Goal: Task Accomplishment & Management: Manage account settings

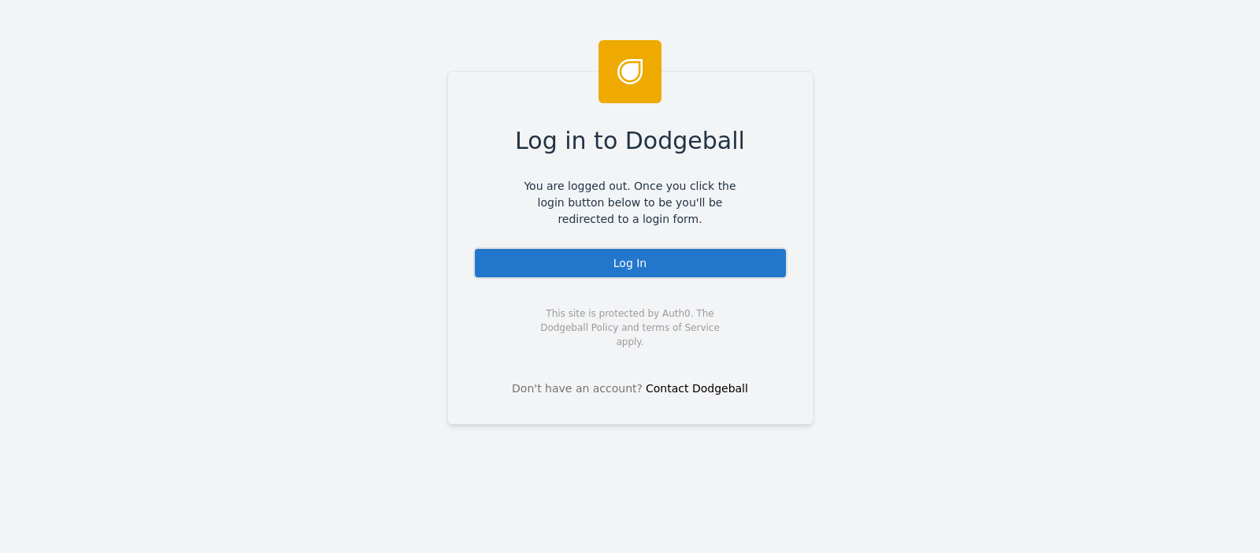
click at [562, 266] on div "Log In" at bounding box center [630, 263] width 314 height 32
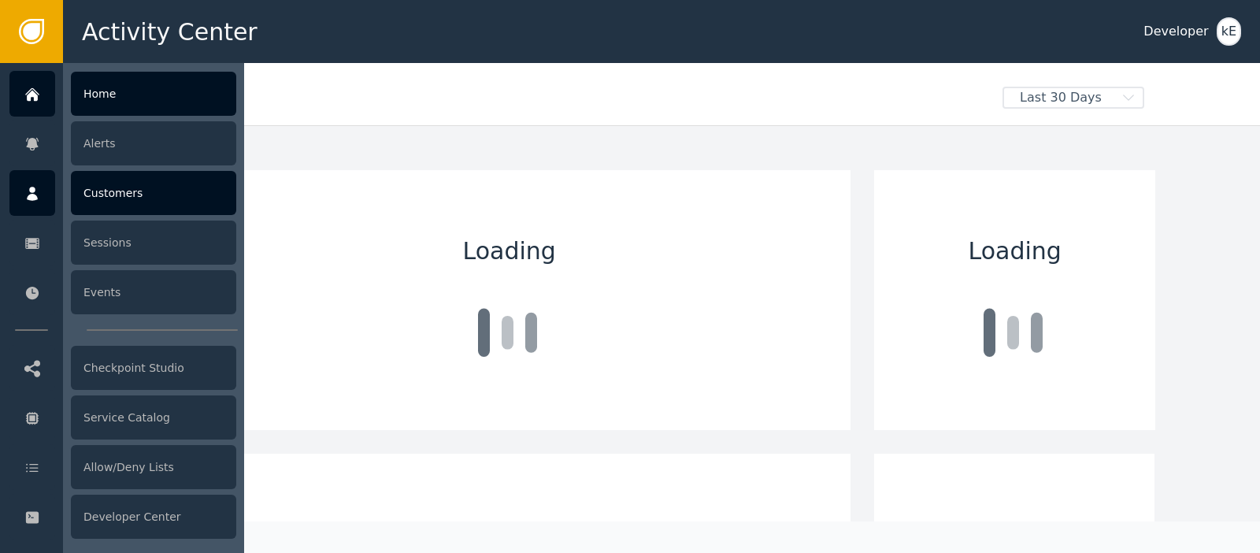
click at [106, 192] on div "Customers" at bounding box center [153, 193] width 165 height 44
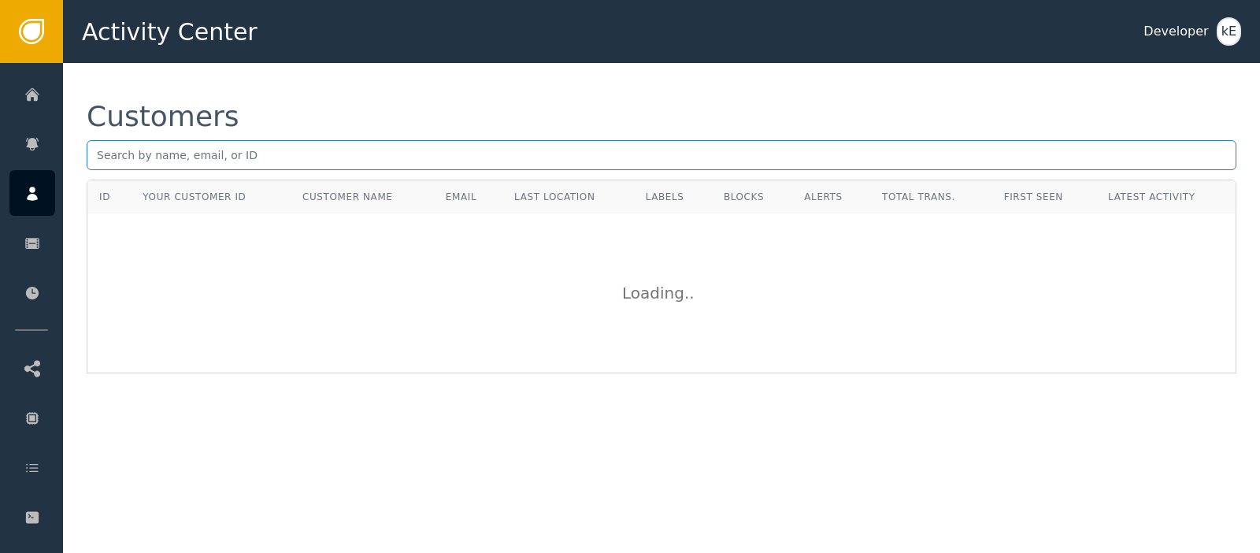
paste input "[EMAIL_ADDRESS][DOMAIN_NAME]"
click at [254, 151] on input "[EMAIL_ADDRESS][DOMAIN_NAME]" at bounding box center [662, 155] width 1150 height 30
paste input "[PERSON_NAME][EMAIL_ADDRESS][DOMAIN_NAME]"
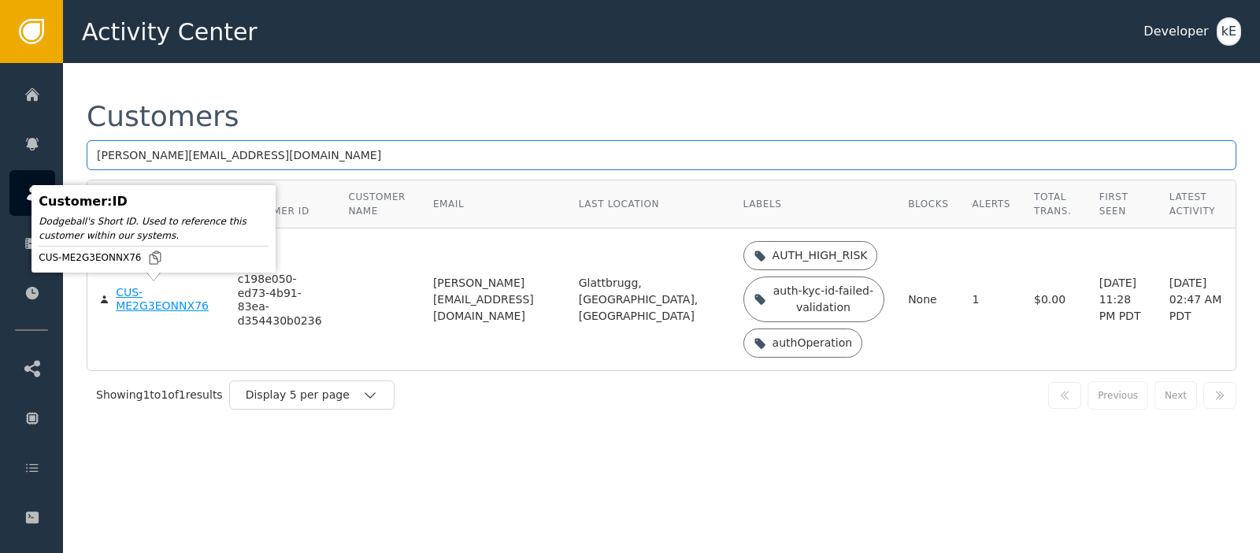
type input "[PERSON_NAME][EMAIL_ADDRESS][DOMAIN_NAME]"
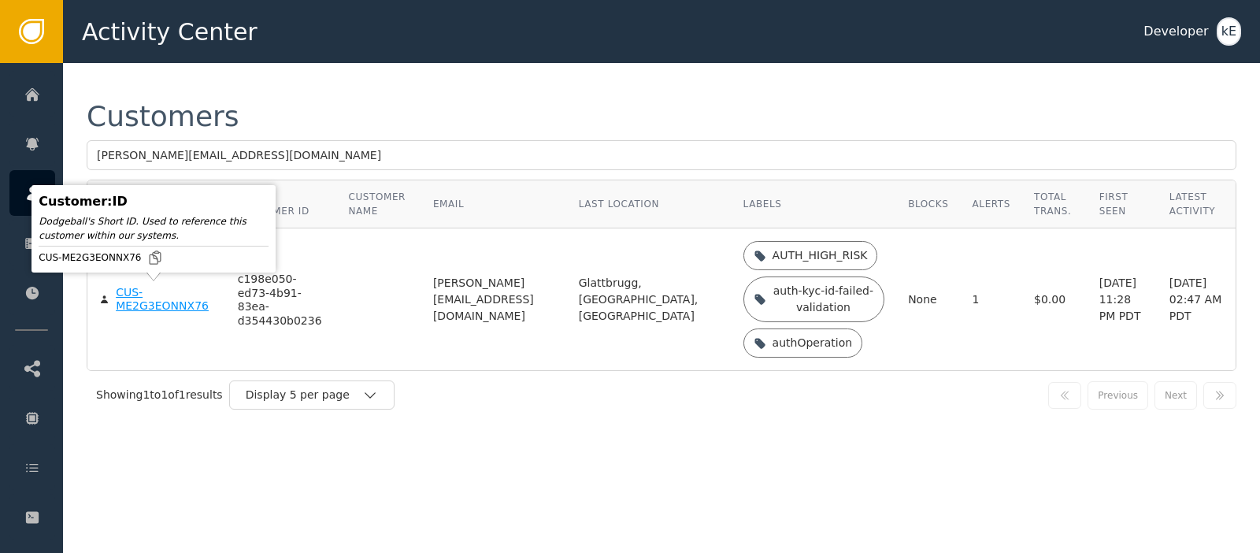
click at [156, 306] on div "CUS-ME2G3EONNX76" at bounding box center [165, 300] width 98 height 28
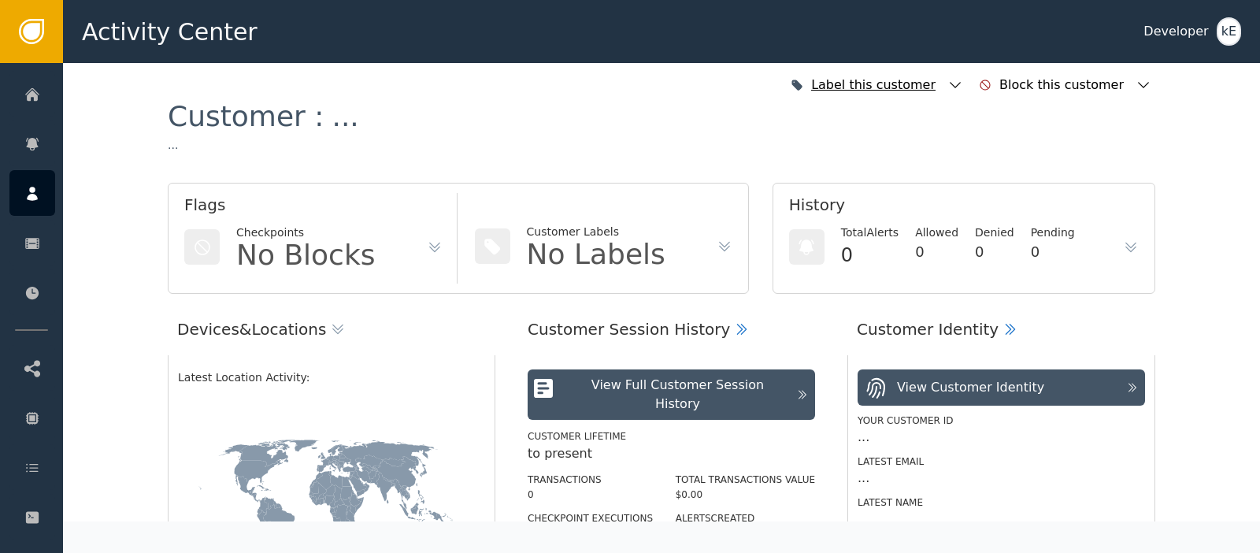
click at [963, 79] on icon "button" at bounding box center [956, 85] width 16 height 16
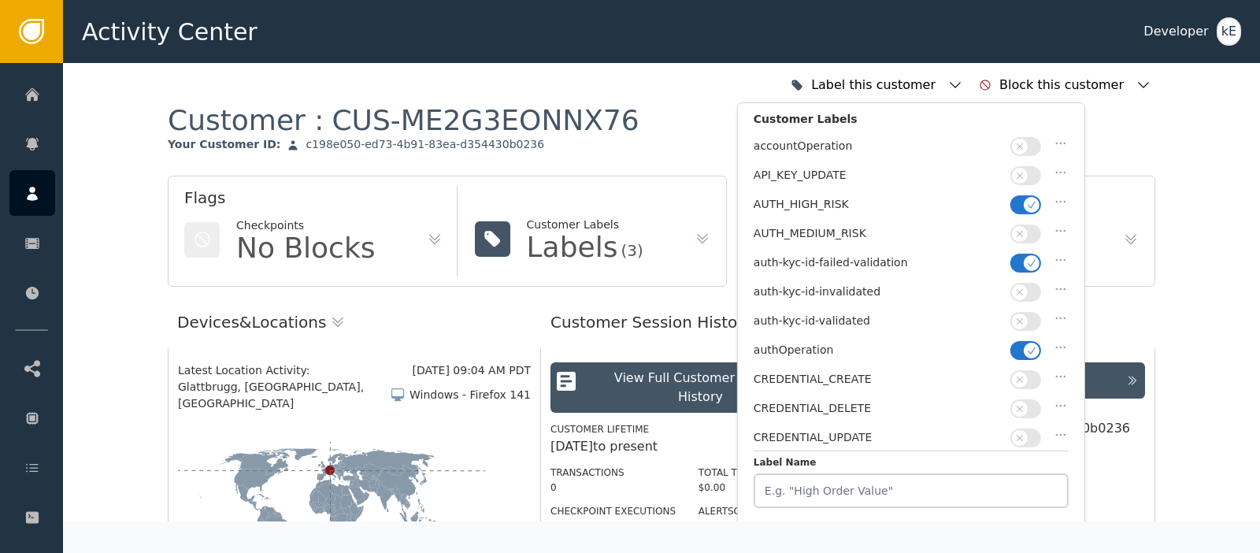
click at [1026, 198] on span "button" at bounding box center [1032, 205] width 16 height 16
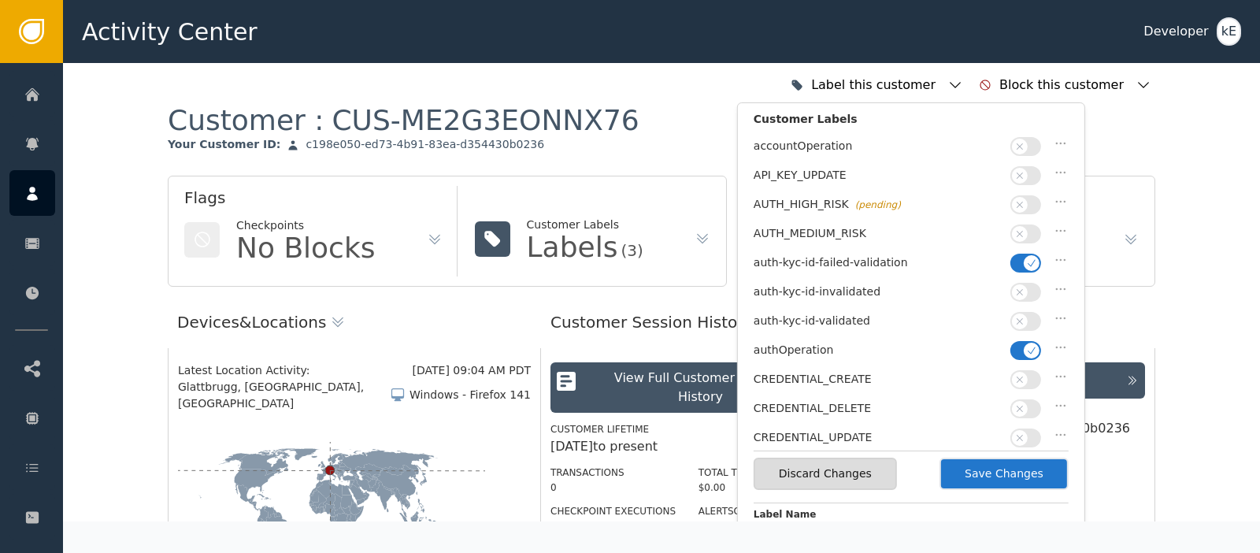
click at [1031, 258] on icon "button" at bounding box center [1031, 263] width 11 height 11
click at [1033, 312] on button "button" at bounding box center [1026, 321] width 31 height 19
click at [1023, 469] on button "Save Changes" at bounding box center [1004, 474] width 129 height 32
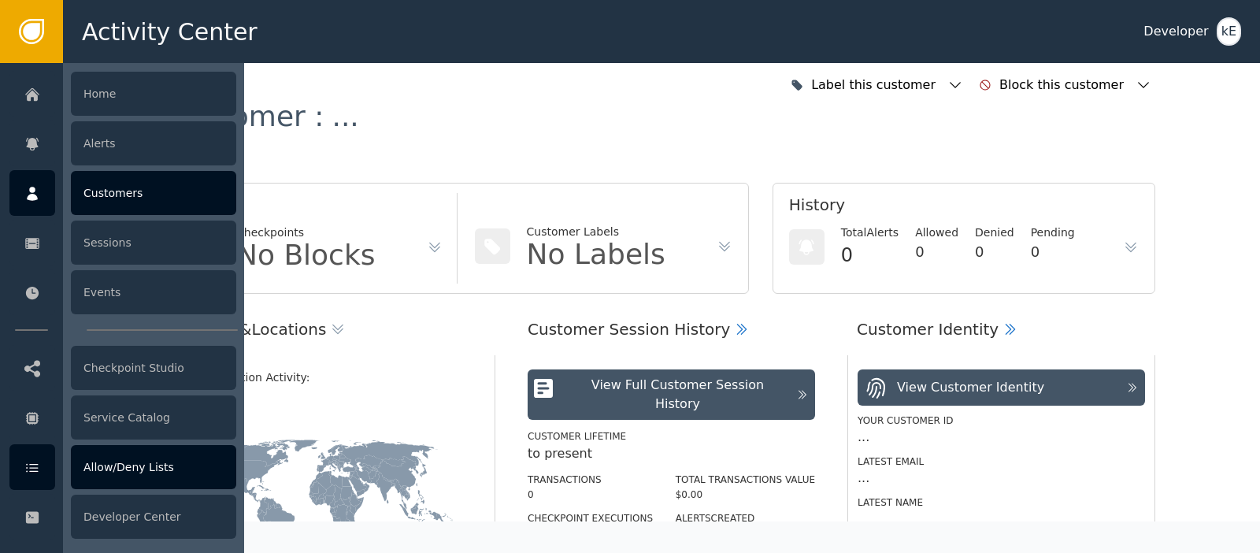
click at [37, 468] on icon at bounding box center [32, 468] width 12 height 9
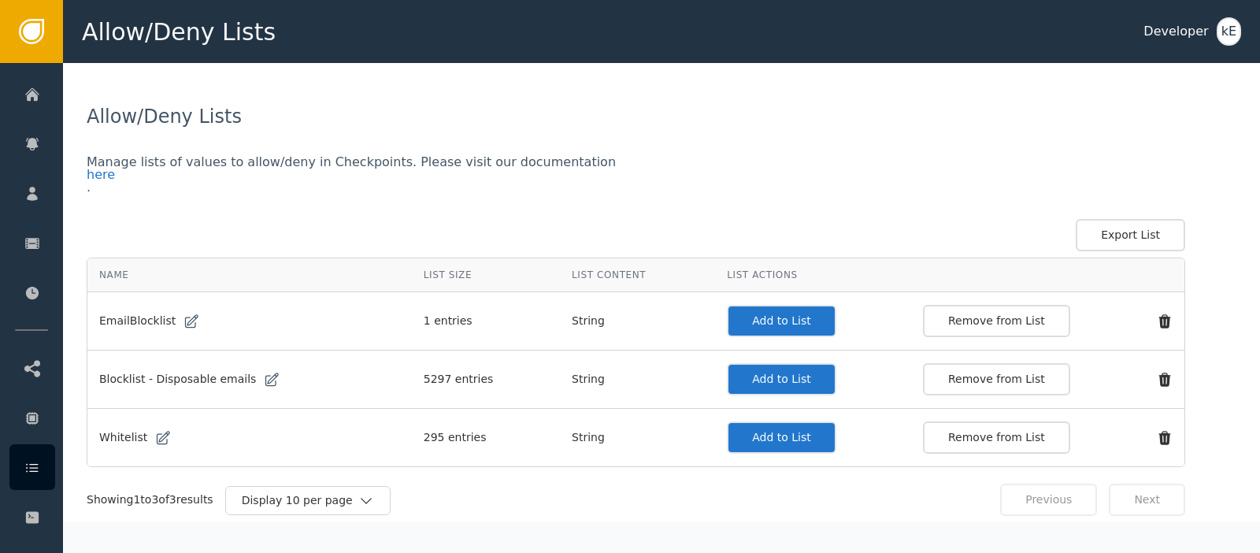
click at [743, 434] on button "Add to List" at bounding box center [781, 437] width 109 height 32
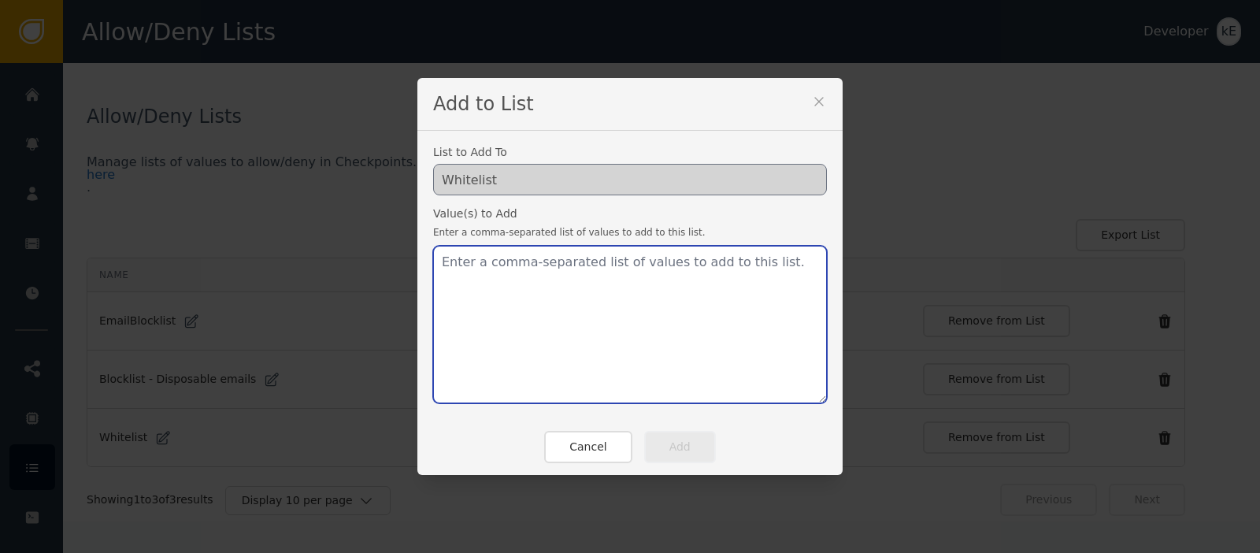
paste textarea "[PERSON_NAME][EMAIL_ADDRESS][DOMAIN_NAME]"
type textarea "[PERSON_NAME][EMAIL_ADDRESS][DOMAIN_NAME]"
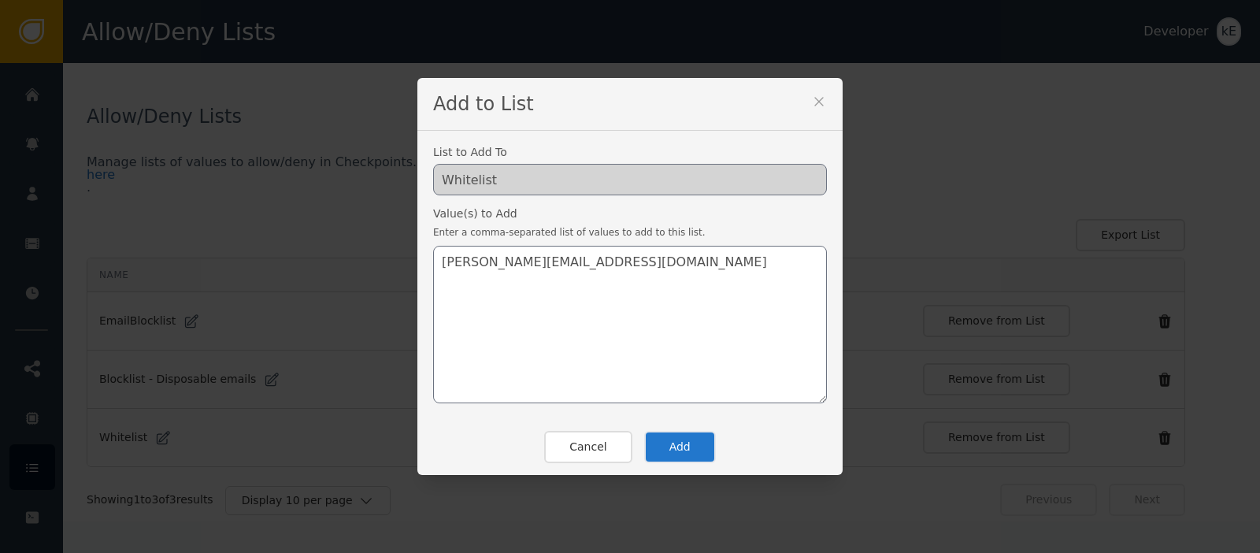
click at [668, 455] on button "Add" at bounding box center [680, 447] width 72 height 32
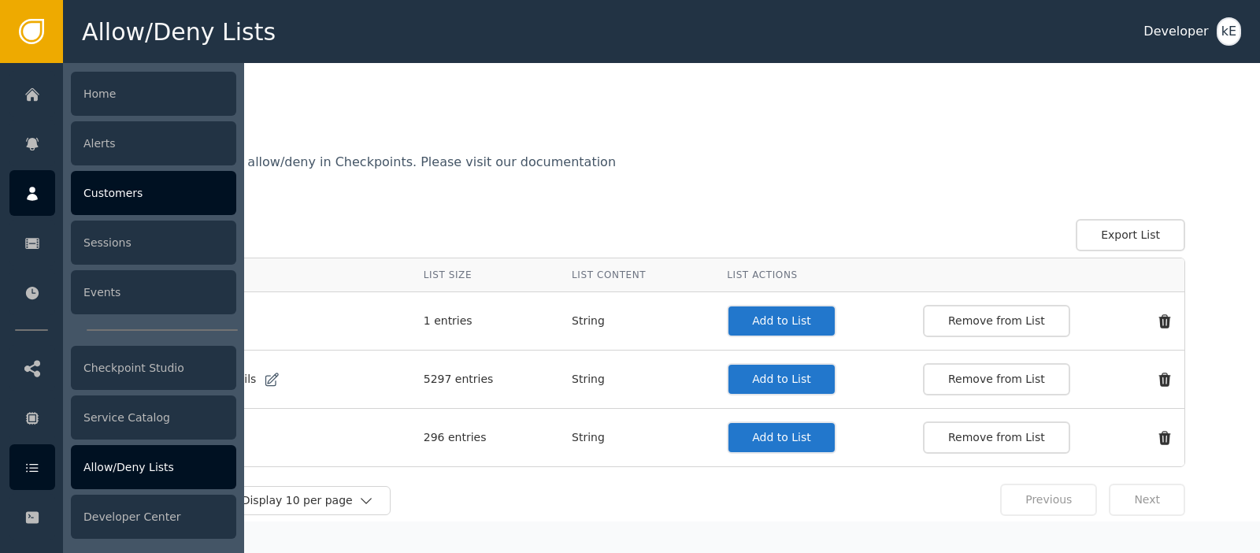
click at [152, 199] on div "Customers" at bounding box center [153, 193] width 165 height 44
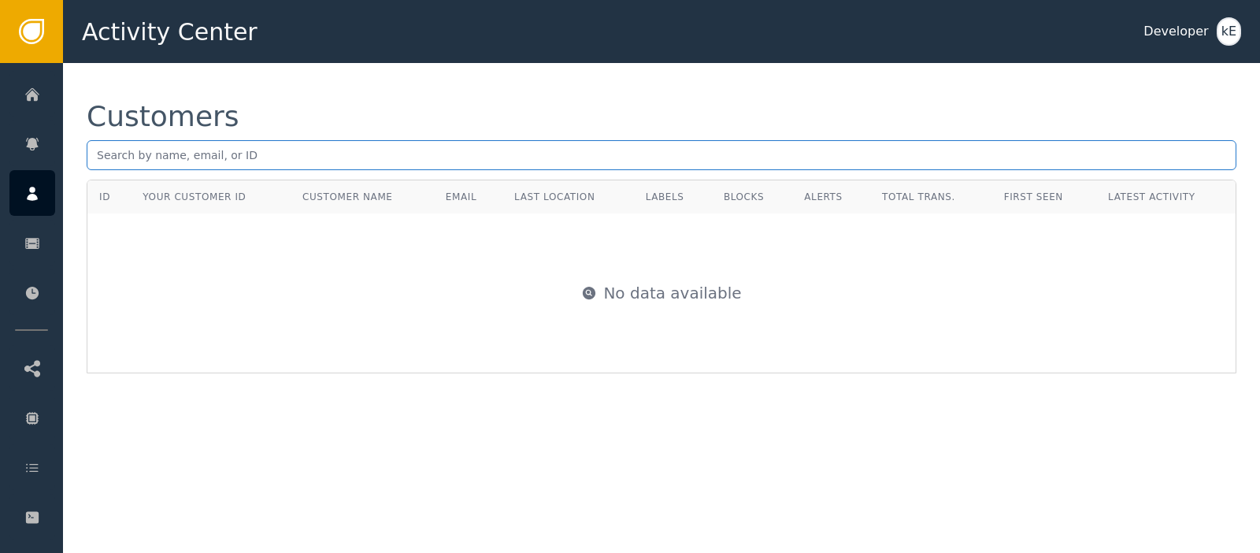
paste input "[EMAIL_ADDRESS][DOMAIN_NAME]"
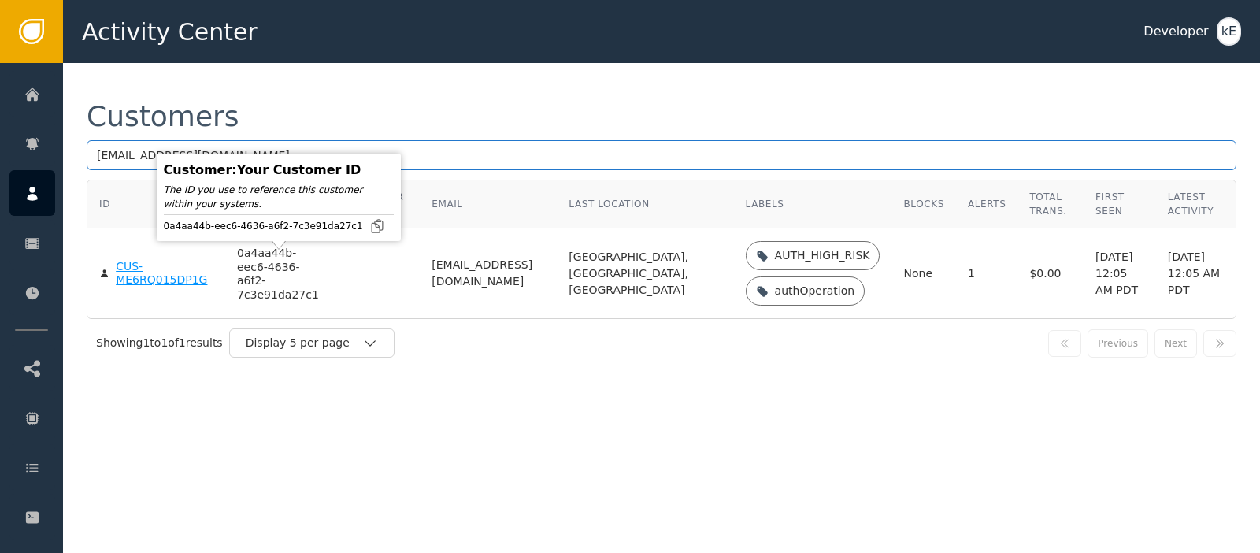
type input "[EMAIL_ADDRESS][DOMAIN_NAME]"
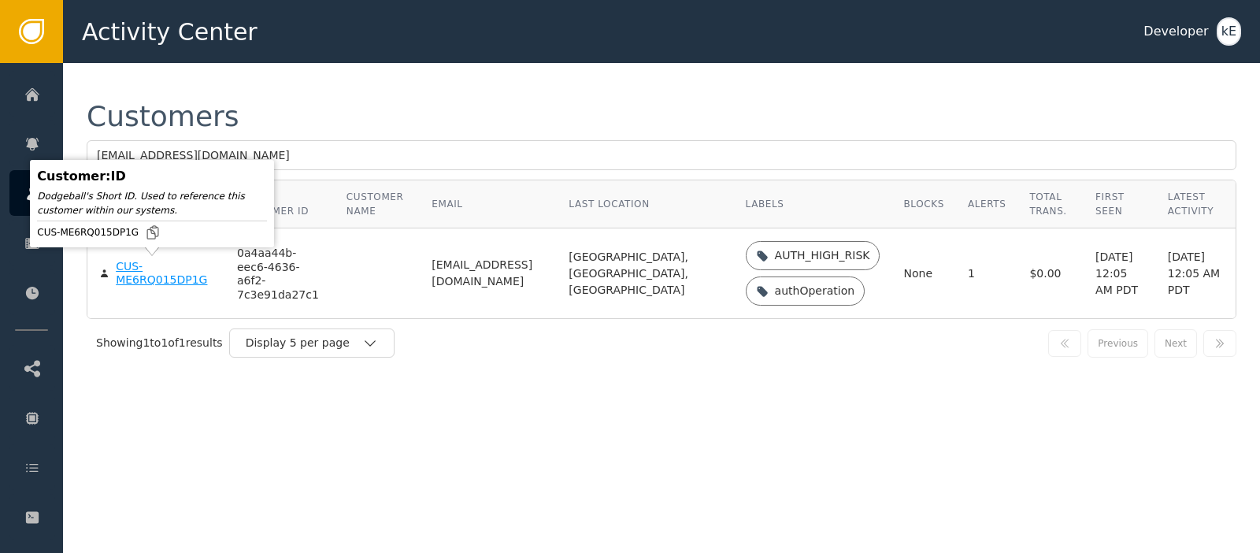
click at [167, 281] on div "CUS-ME6RQ015DP1G" at bounding box center [165, 274] width 98 height 28
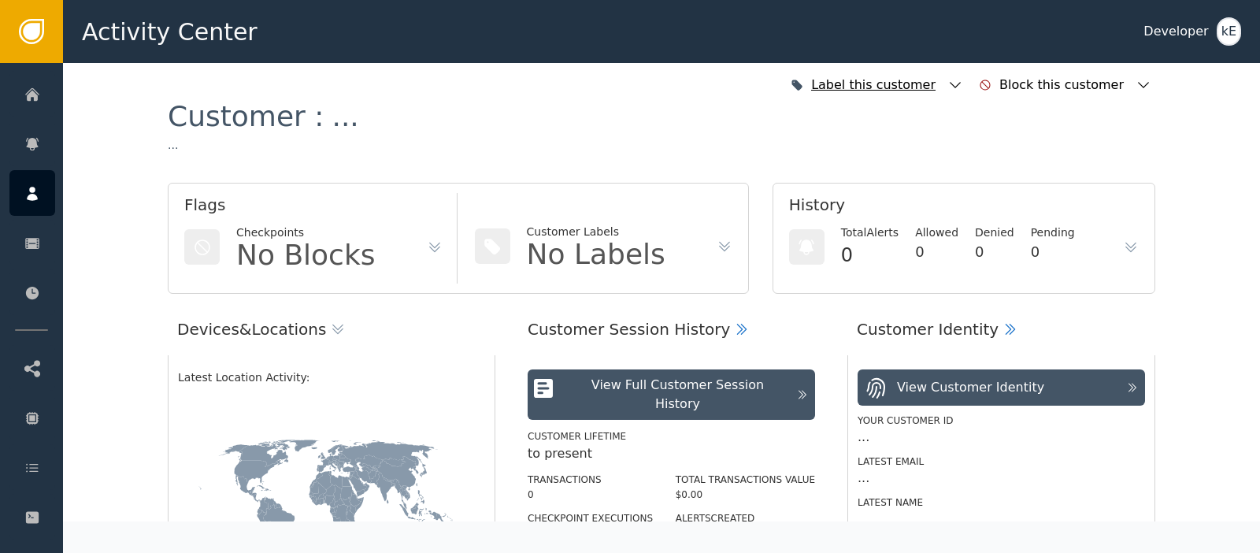
click at [963, 81] on icon "button" at bounding box center [956, 85] width 16 height 16
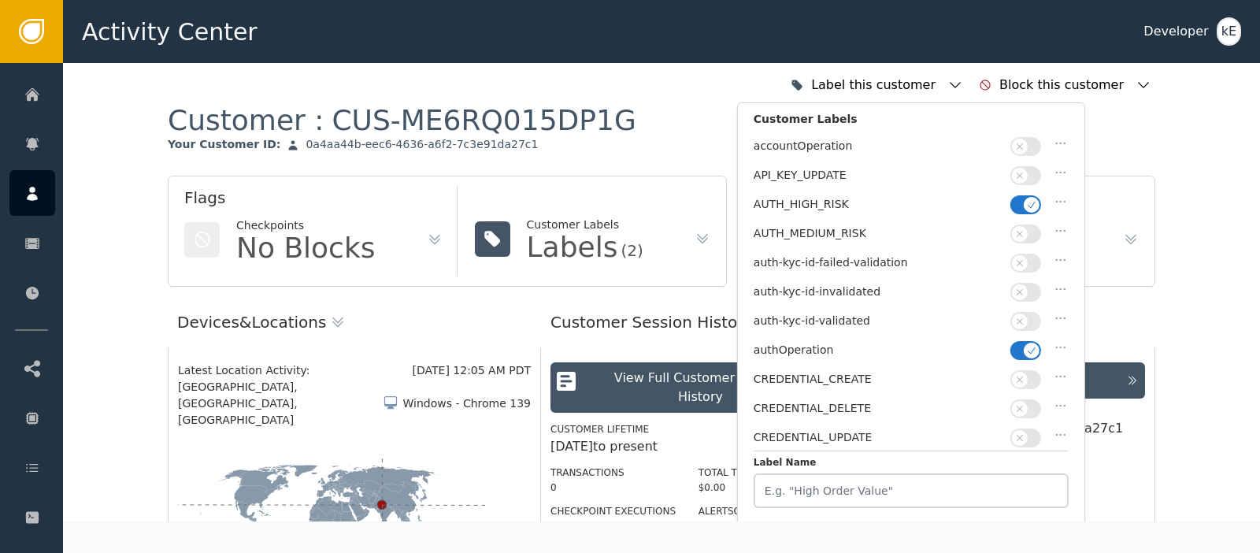
click at [1026, 203] on span "button" at bounding box center [1032, 205] width 16 height 16
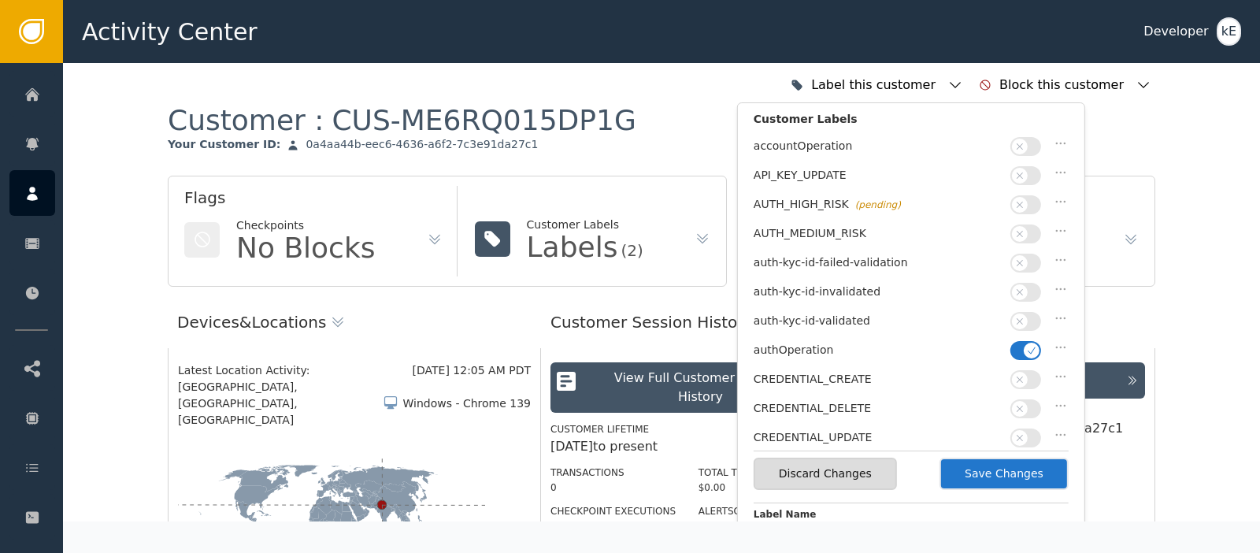
click at [1015, 316] on icon "button" at bounding box center [1020, 321] width 11 height 11
click at [999, 460] on button "Save Changes" at bounding box center [1004, 474] width 129 height 32
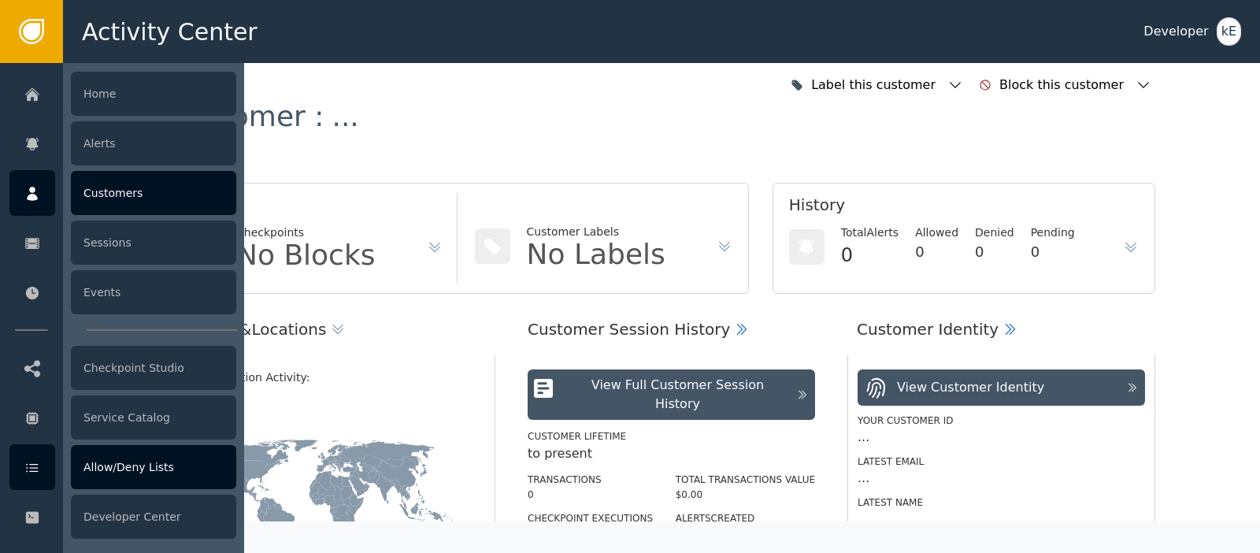
click at [34, 461] on icon at bounding box center [32, 467] width 16 height 17
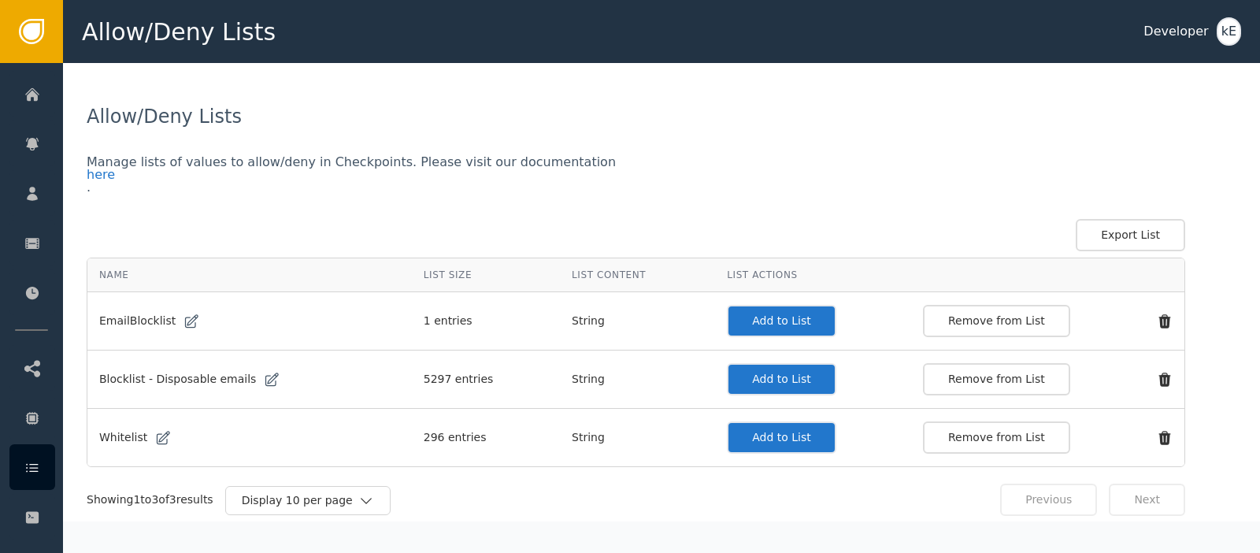
click at [729, 436] on button "Add to List" at bounding box center [781, 437] width 109 height 32
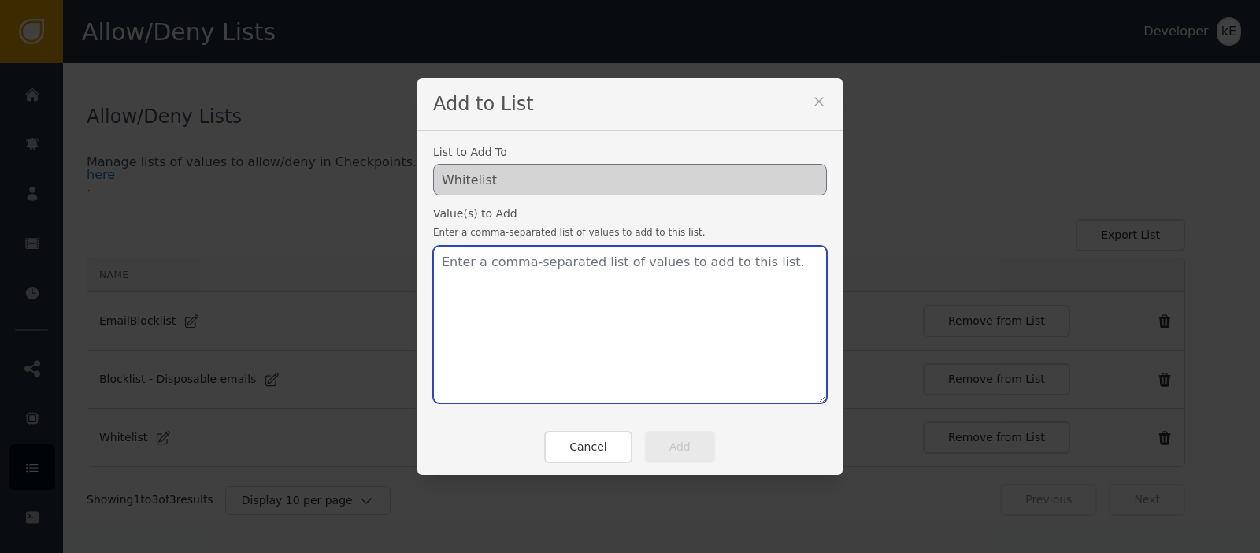
paste textarea "[EMAIL_ADDRESS][DOMAIN_NAME]"
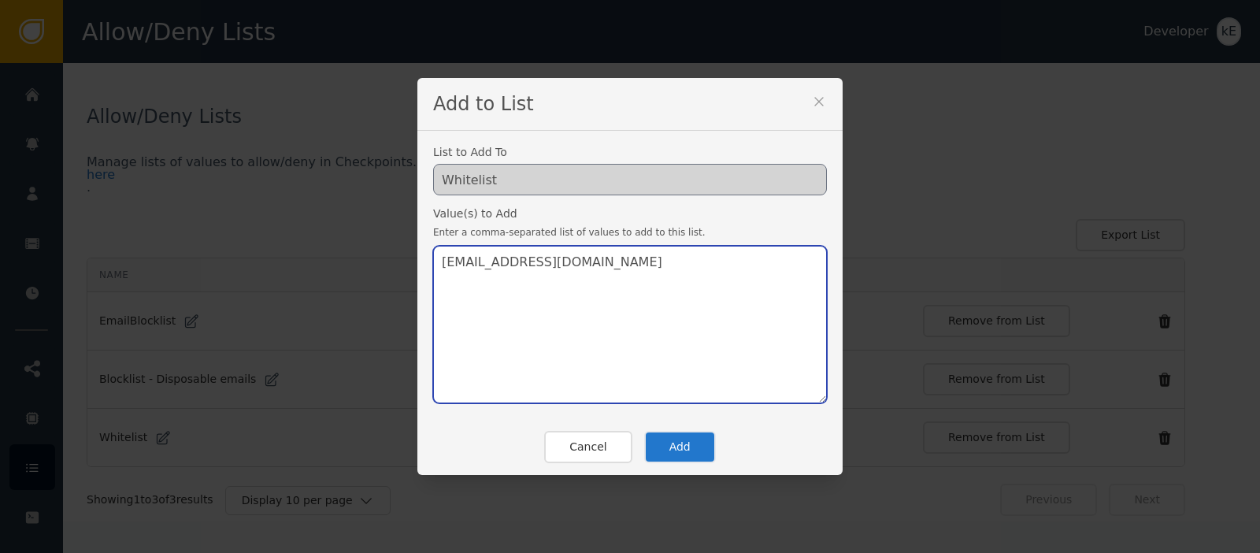
type textarea "[EMAIL_ADDRESS][DOMAIN_NAME]"
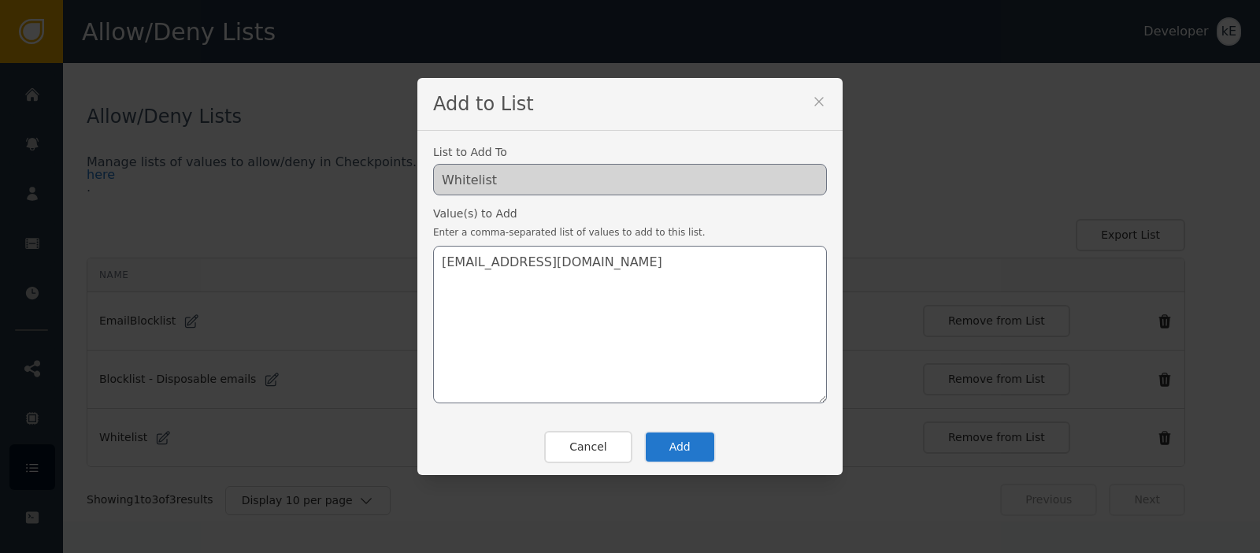
click at [649, 441] on button "Add" at bounding box center [680, 447] width 72 height 32
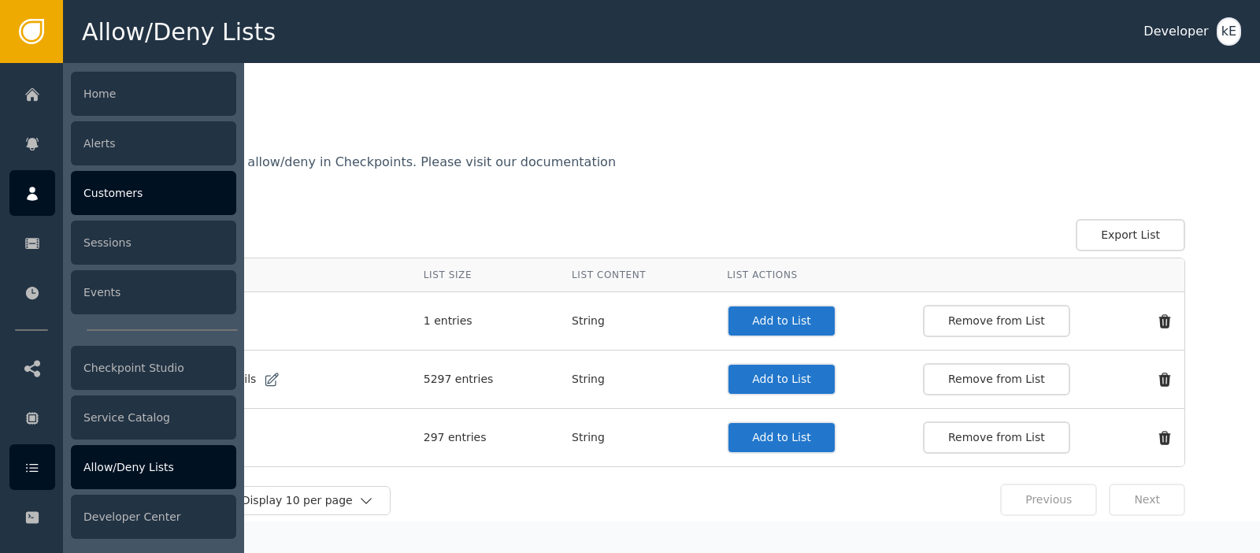
click at [121, 193] on div "Customers" at bounding box center [153, 193] width 165 height 44
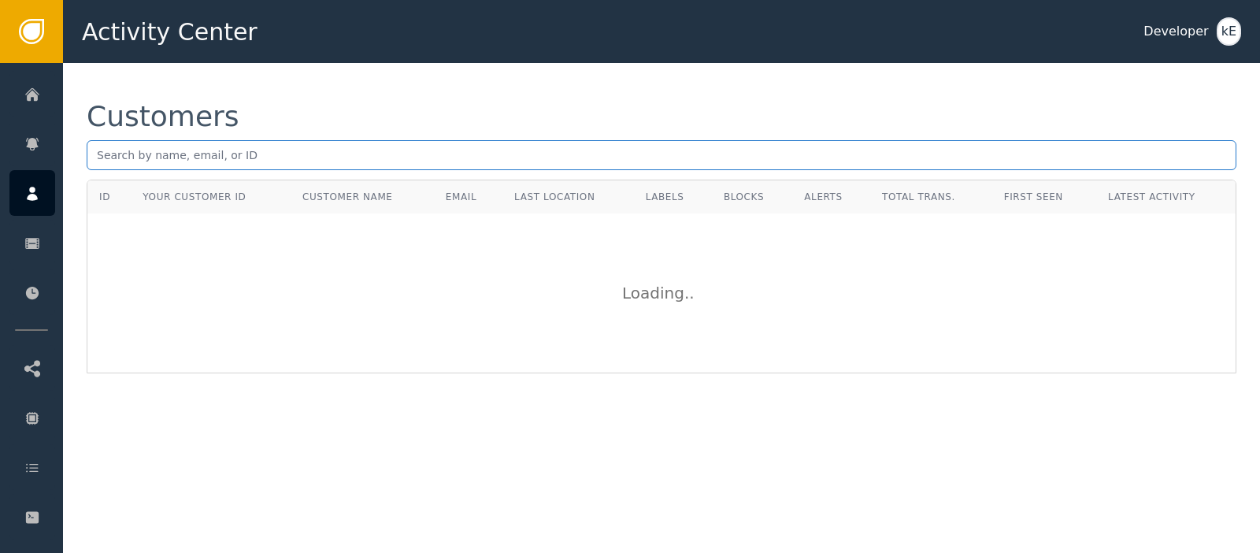
paste input "[EMAIL_ADDRESS][DOMAIN_NAME]"
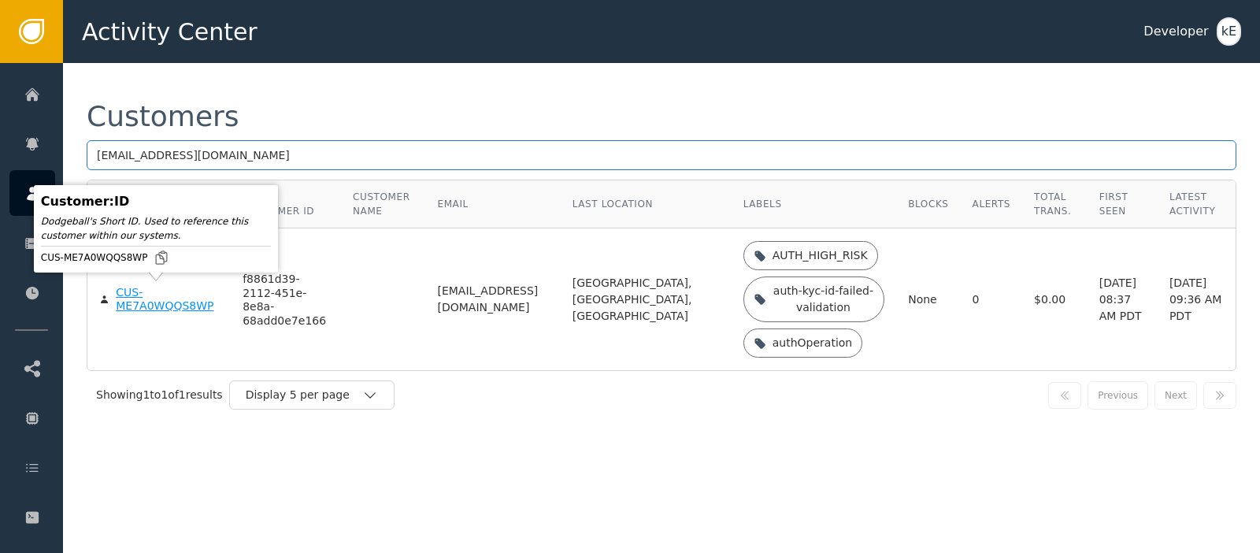
type input "[EMAIL_ADDRESS][DOMAIN_NAME]"
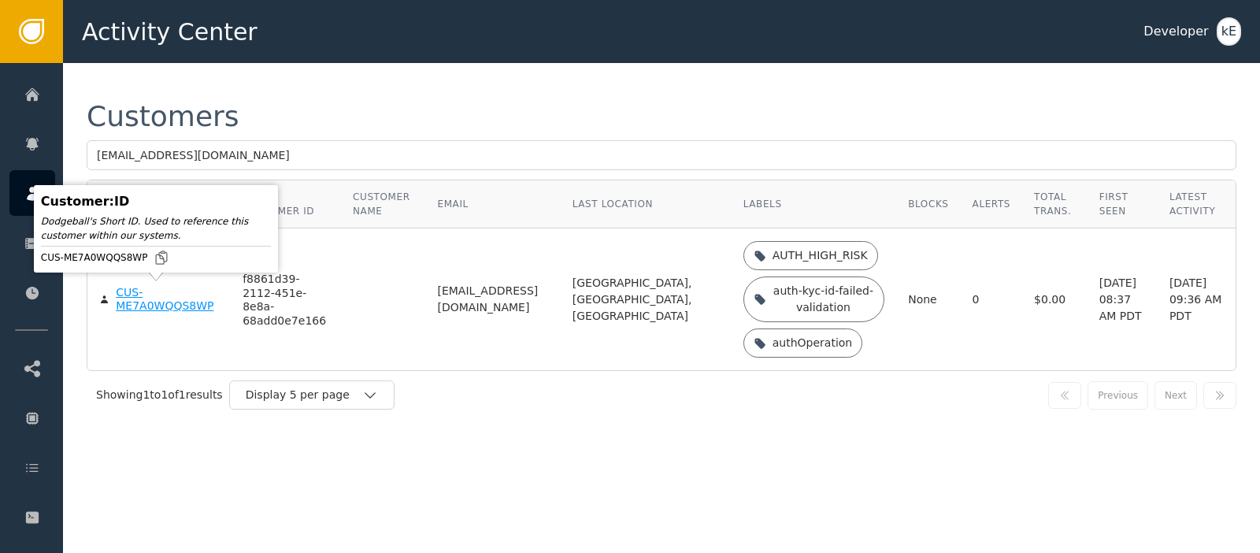
click at [173, 306] on div "CUS-ME7A0WQQS8WP" at bounding box center [167, 300] width 103 height 28
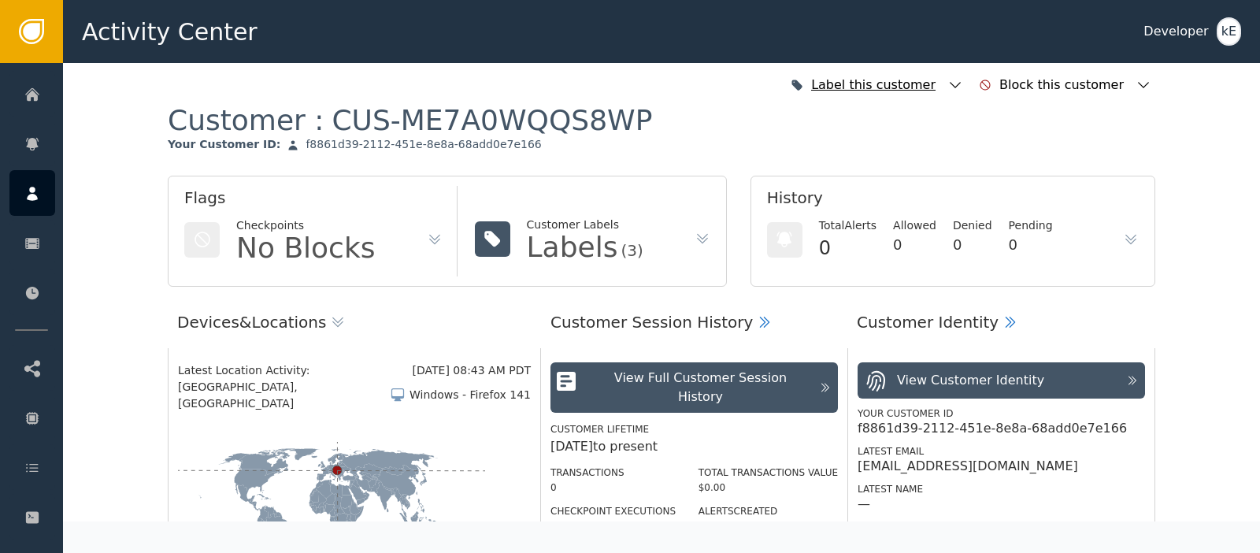
click at [963, 93] on icon "button" at bounding box center [956, 85] width 16 height 16
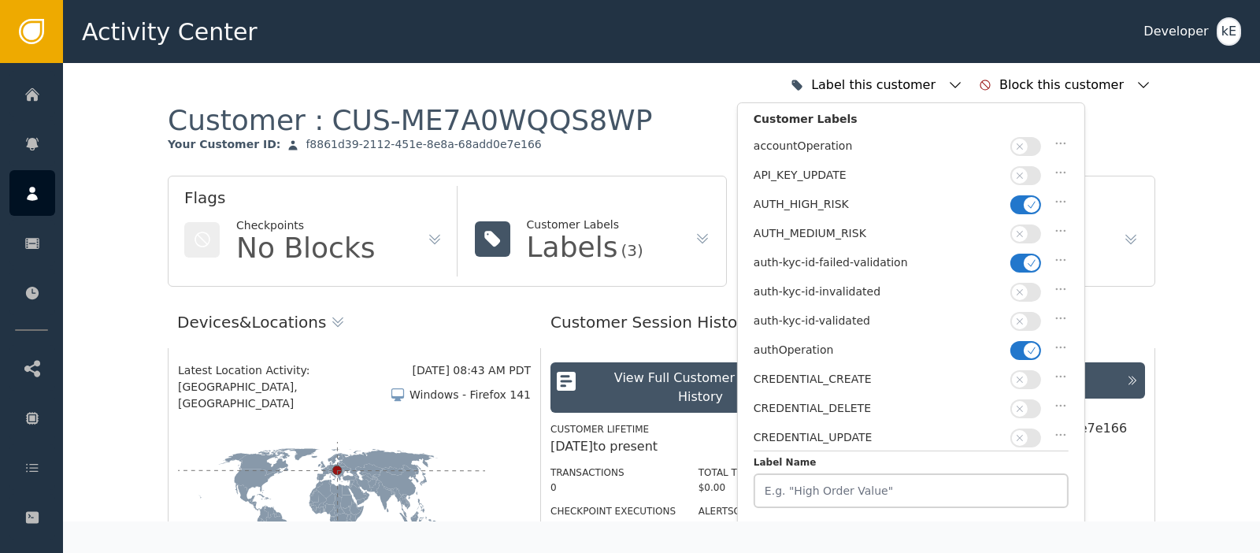
click at [1027, 199] on icon "button" at bounding box center [1031, 204] width 11 height 11
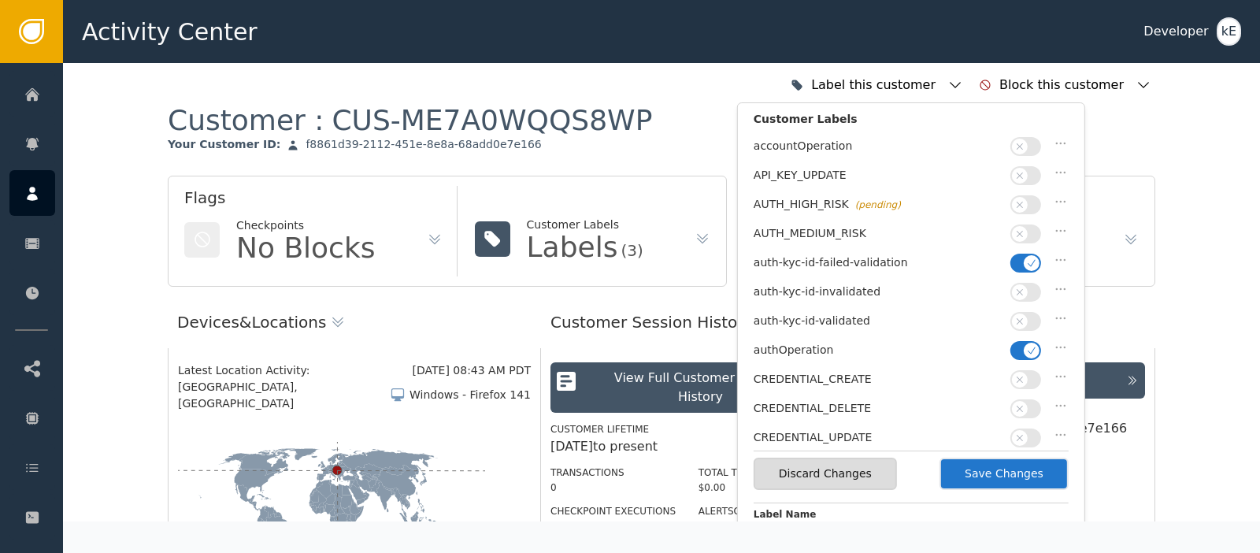
click at [1024, 259] on button "button" at bounding box center [1026, 263] width 31 height 19
click at [1026, 314] on span "button" at bounding box center [1020, 322] width 16 height 16
click at [1022, 468] on button "Save Changes" at bounding box center [1004, 474] width 129 height 32
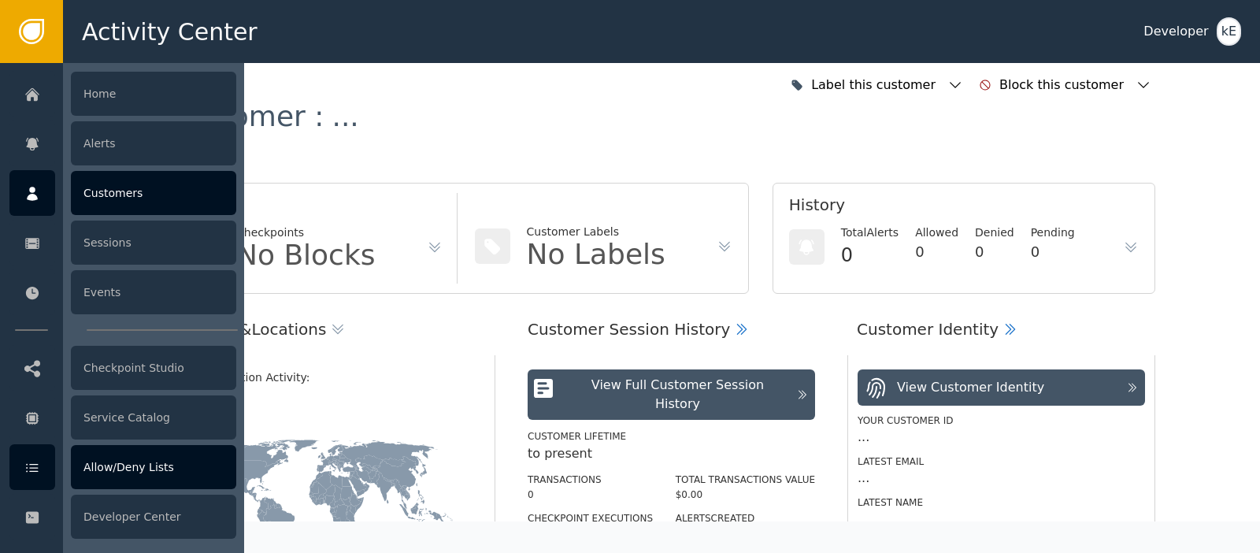
click at [40, 463] on icon at bounding box center [32, 467] width 16 height 17
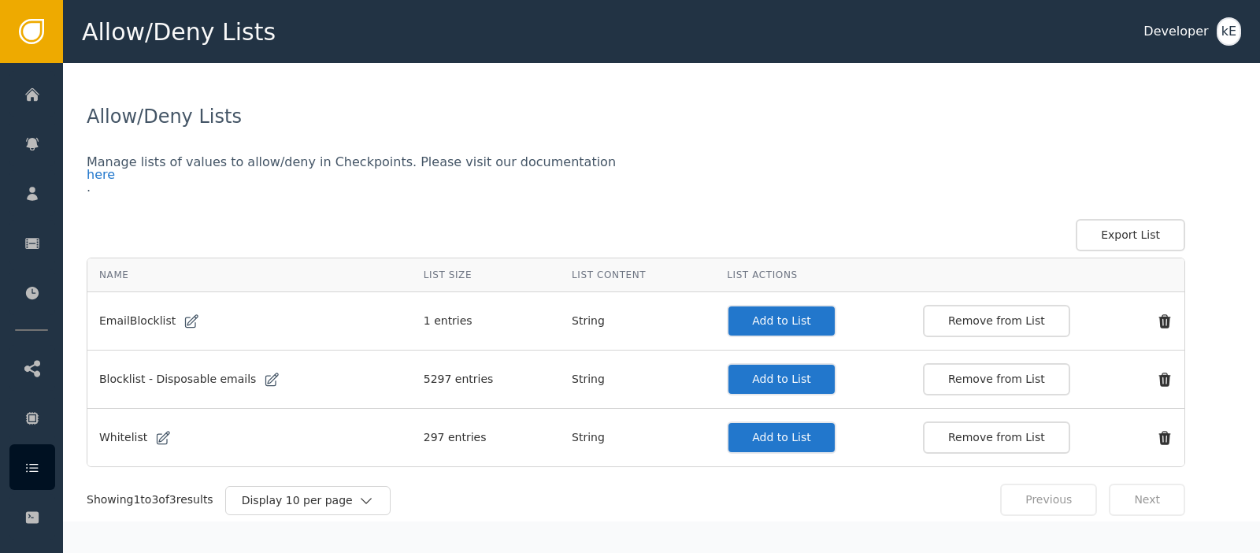
click at [769, 443] on button "Add to List" at bounding box center [781, 437] width 109 height 32
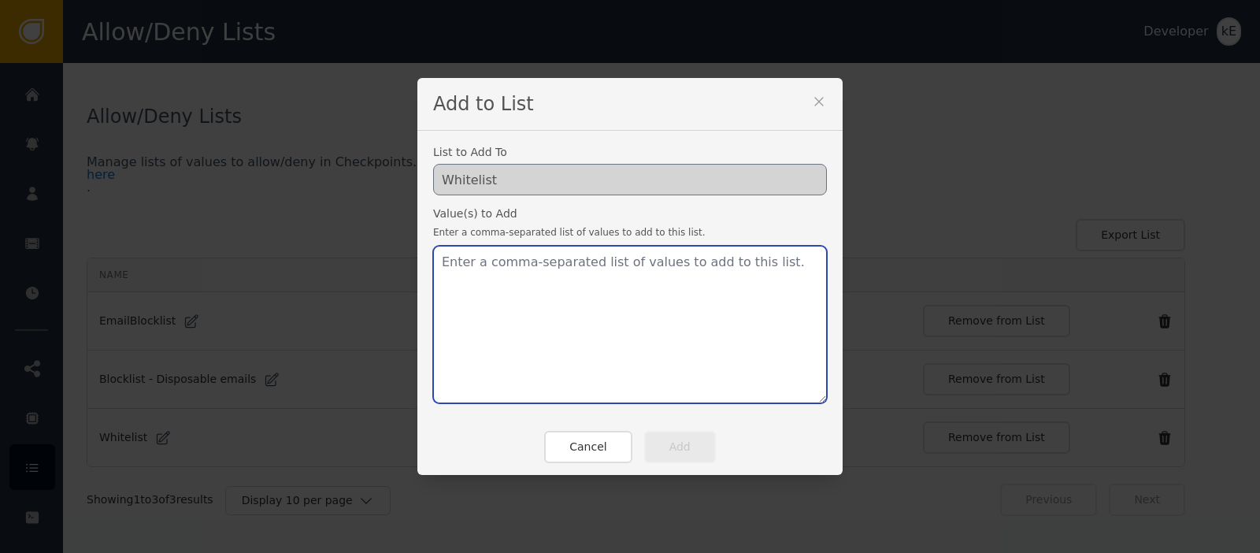
paste textarea "[EMAIL_ADDRESS][DOMAIN_NAME]"
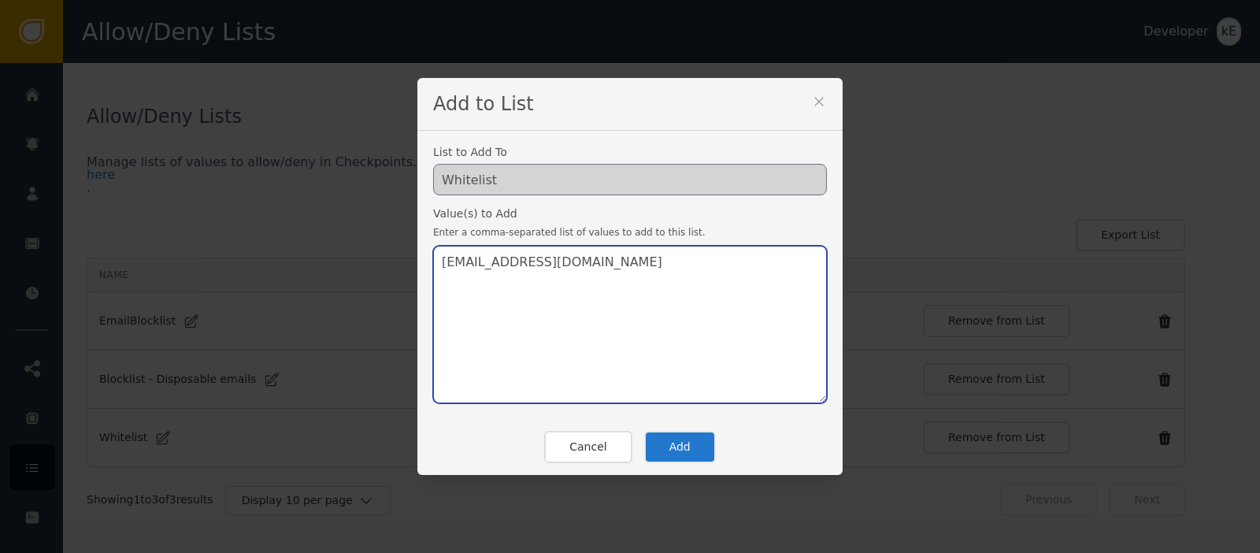
type textarea "[EMAIL_ADDRESS][DOMAIN_NAME]"
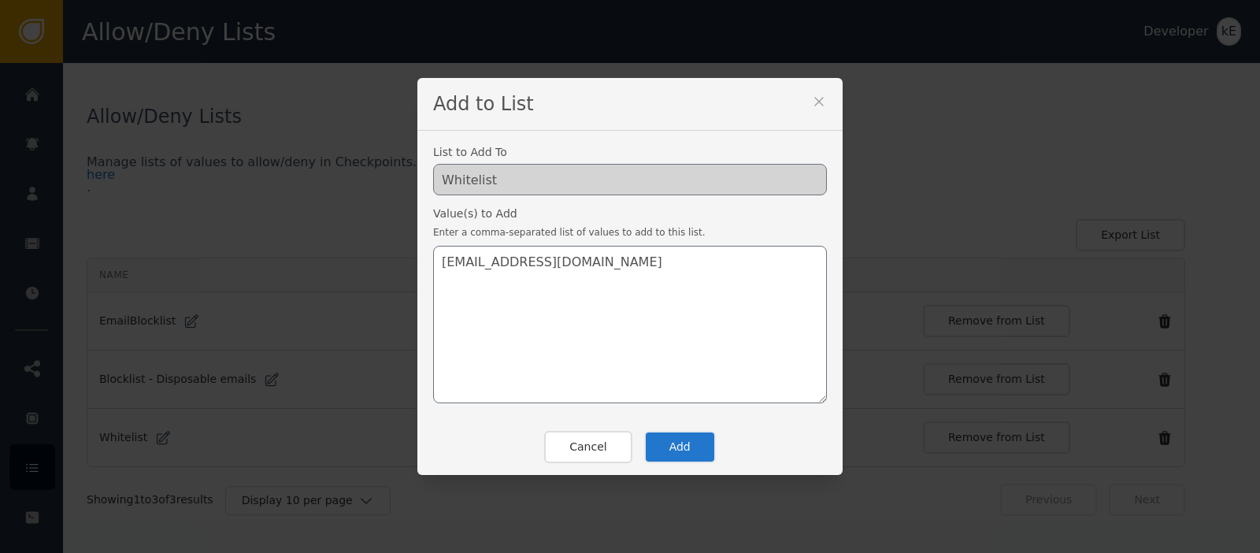
click at [661, 444] on button "Add" at bounding box center [680, 447] width 72 height 32
